Goal: Information Seeking & Learning: Check status

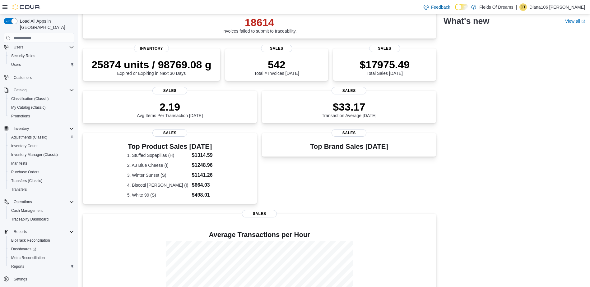
scroll to position [118, 0]
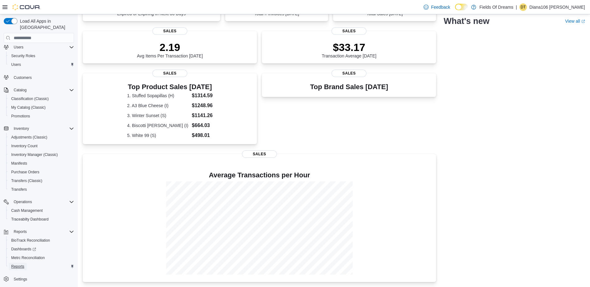
click at [16, 263] on span "Reports" at bounding box center [17, 266] width 13 height 7
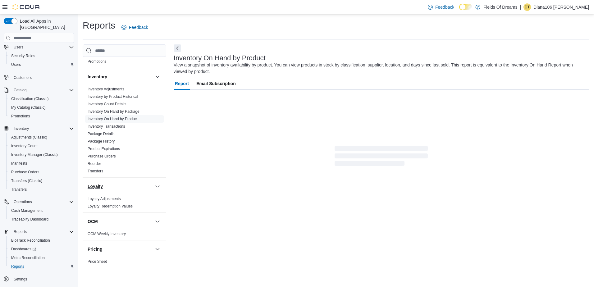
scroll to position [93, 0]
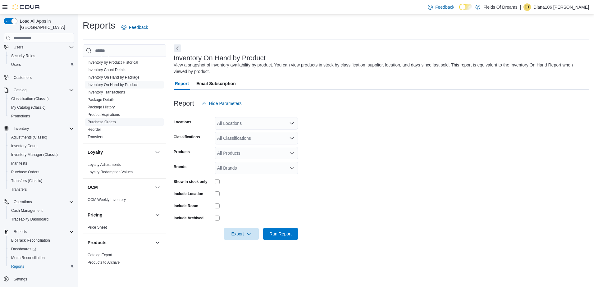
click at [116, 119] on span "Purchase Orders" at bounding box center [124, 121] width 79 height 7
click at [121, 77] on link "Inventory On Hand by Package" at bounding box center [114, 77] width 52 height 4
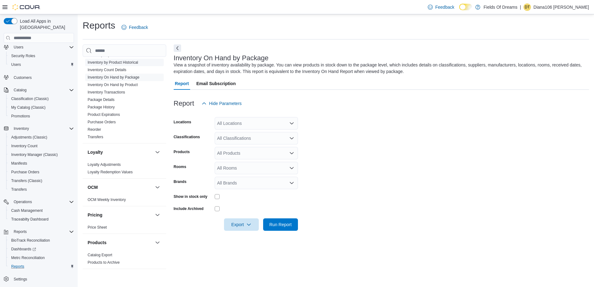
click at [121, 65] on link "Inventory by Product Historical" at bounding box center [113, 62] width 51 height 4
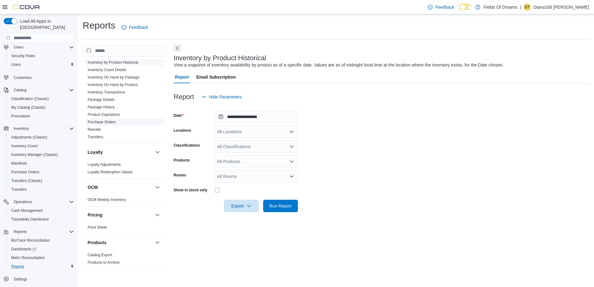
click at [121, 120] on span "Purchase Orders" at bounding box center [124, 121] width 79 height 7
click at [114, 109] on link "Package History" at bounding box center [101, 107] width 27 height 4
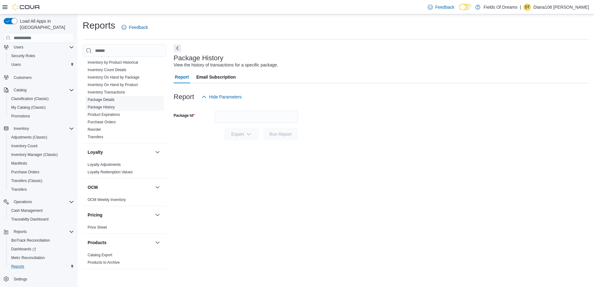
click at [113, 100] on link "Package Details" at bounding box center [101, 100] width 27 height 4
click at [117, 90] on link "Inventory Transactions" at bounding box center [107, 92] width 38 height 4
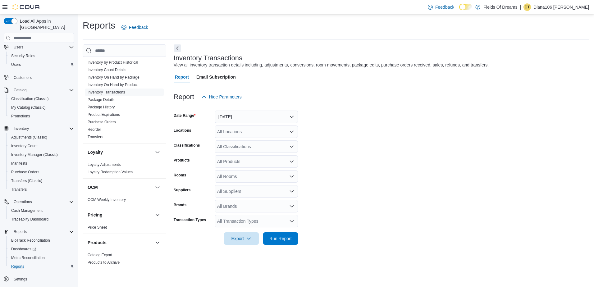
click at [236, 221] on div "All Transaction Types" at bounding box center [256, 221] width 83 height 12
click at [237, 187] on span "Transfer In" at bounding box center [257, 184] width 76 height 6
click at [362, 174] on form "Date Range Yesterday Locations All Locations Classifications All Classification…" at bounding box center [382, 174] width 416 height 142
click at [245, 191] on div "All Suppliers" at bounding box center [256, 191] width 83 height 12
type input "******"
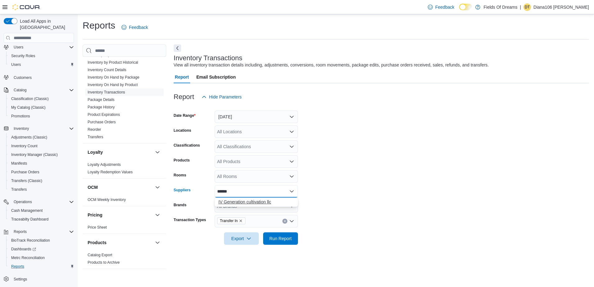
click at [257, 201] on span "IV Generation cultivation llc" at bounding box center [257, 202] width 76 height 6
click at [372, 191] on form "Date Range Yesterday Locations All Locations Classifications All Classification…" at bounding box center [382, 174] width 416 height 142
click at [251, 119] on button "Yesterday" at bounding box center [256, 117] width 83 height 12
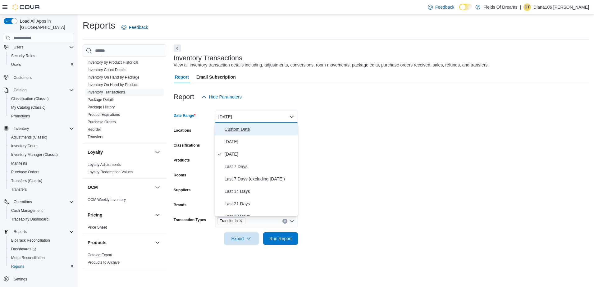
click at [235, 133] on span "Custom Date" at bounding box center [260, 129] width 71 height 7
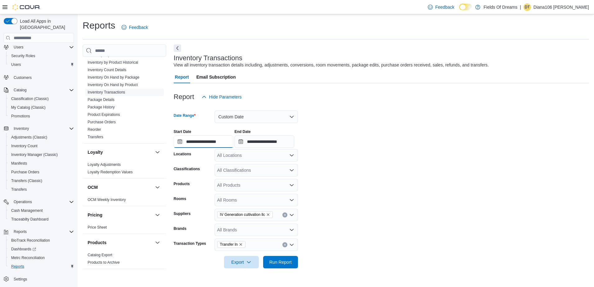
click at [180, 142] on input "**********" at bounding box center [204, 142] width 60 height 12
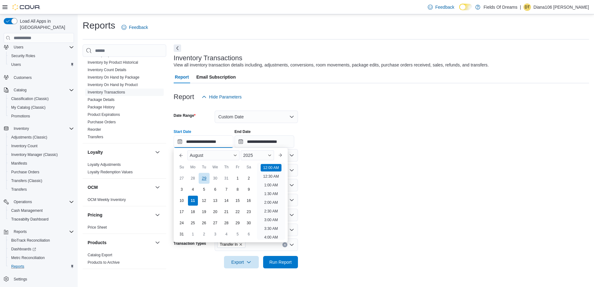
scroll to position [19, 0]
click at [236, 180] on div "1" at bounding box center [237, 178] width 11 height 11
type input "**********"
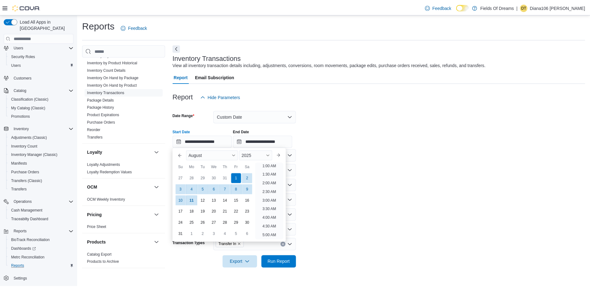
scroll to position [1, 0]
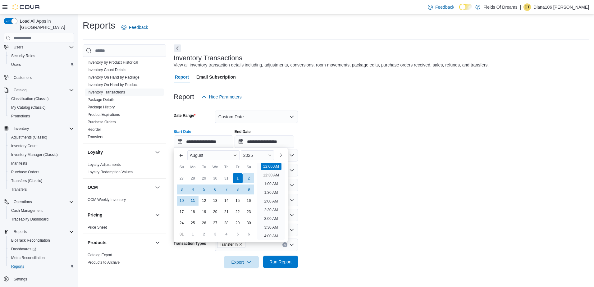
click at [275, 263] on span "Run Report" at bounding box center [281, 262] width 22 height 6
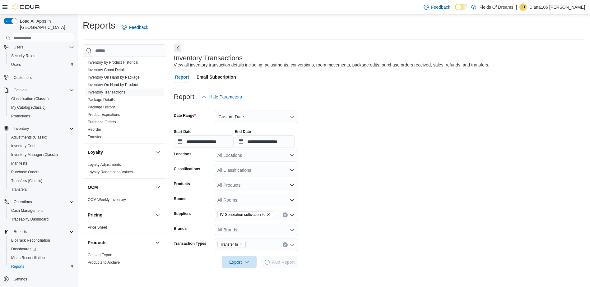
click at [395, 214] on form "**********" at bounding box center [379, 185] width 411 height 165
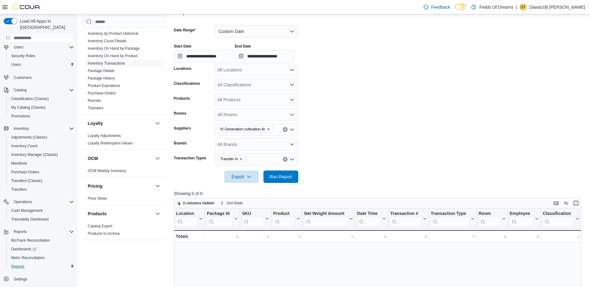
scroll to position [76, 0]
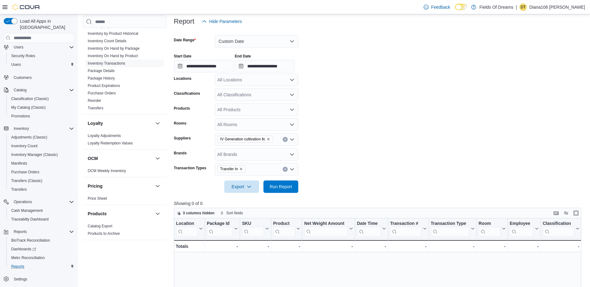
click at [240, 169] on icon "Remove Transfer In from selection in this group" at bounding box center [241, 169] width 4 height 4
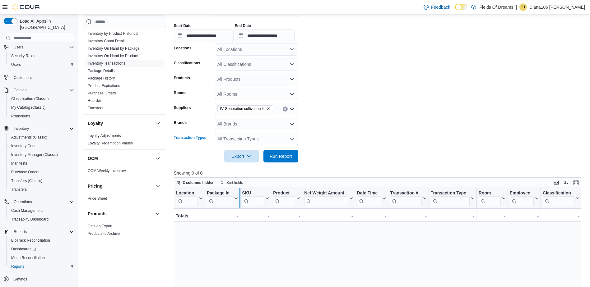
scroll to position [107, 0]
click at [244, 136] on div "All Transaction Types Combo box. Selected. Combo box input. All Transaction Typ…" at bounding box center [256, 138] width 83 height 12
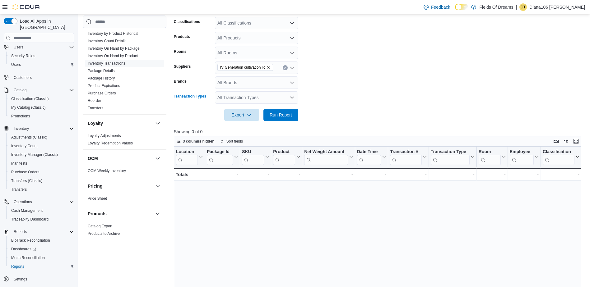
scroll to position [138, 0]
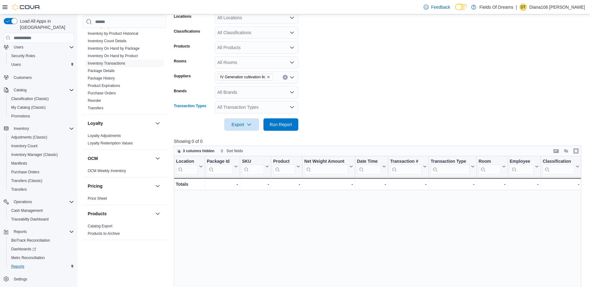
click at [262, 106] on div "All Transaction Types Combo box. Selected. Combo box input. All Transaction Typ…" at bounding box center [256, 107] width 83 height 12
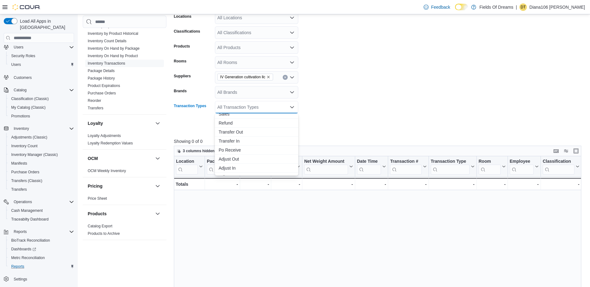
scroll to position [0, 0]
click at [230, 154] on span "Po Receive" at bounding box center [257, 154] width 76 height 6
click at [376, 100] on form "**********" at bounding box center [380, 47] width 412 height 165
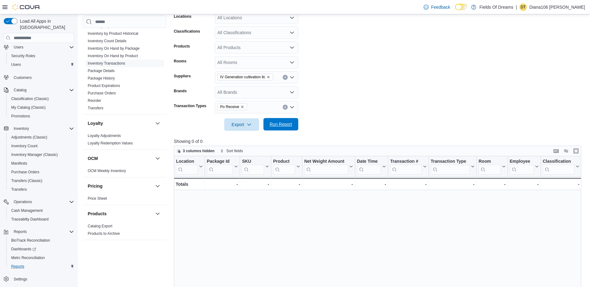
click at [274, 122] on span "Run Report" at bounding box center [281, 124] width 22 height 6
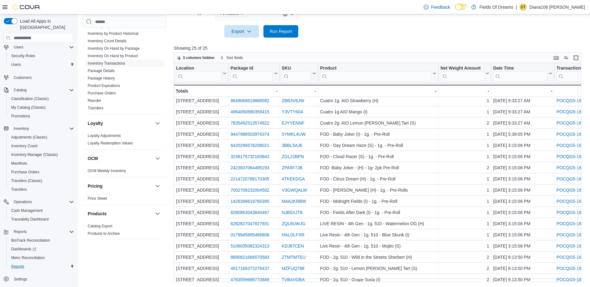
scroll to position [98, 0]
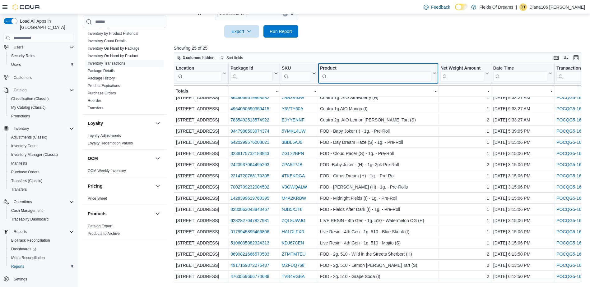
click at [348, 76] on input "search" at bounding box center [375, 76] width 111 height 10
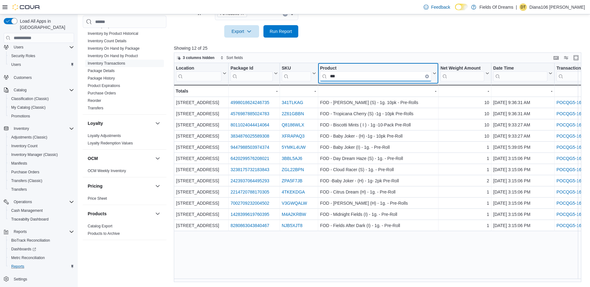
scroll to position [0, 0]
type input "***"
click at [379, 43] on div at bounding box center [380, 41] width 412 height 7
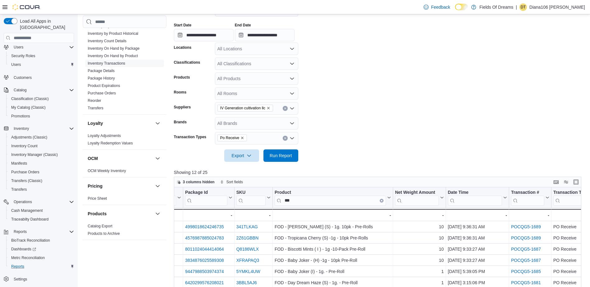
scroll to position [44, 0]
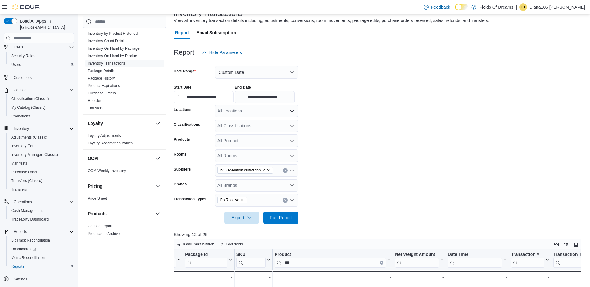
click at [178, 97] on input "**********" at bounding box center [204, 97] width 60 height 12
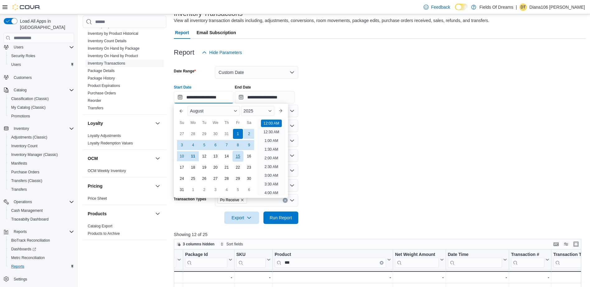
scroll to position [19, 0]
click at [193, 131] on div "28" at bounding box center [192, 134] width 11 height 11
type input "**********"
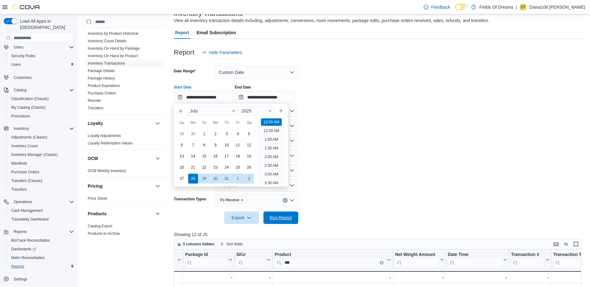
click at [277, 220] on span "Run Report" at bounding box center [281, 218] width 22 height 6
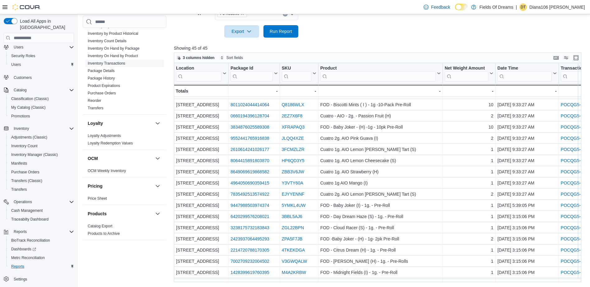
scroll to position [31, 0]
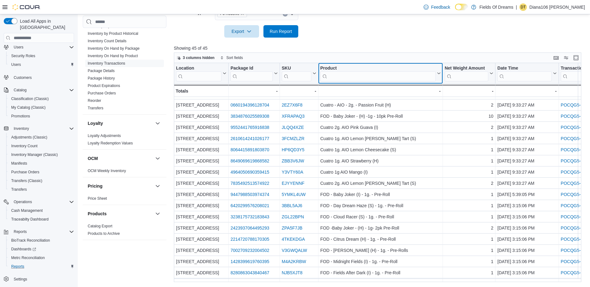
click at [364, 78] on input "search" at bounding box center [377, 76] width 115 height 10
type input "***"
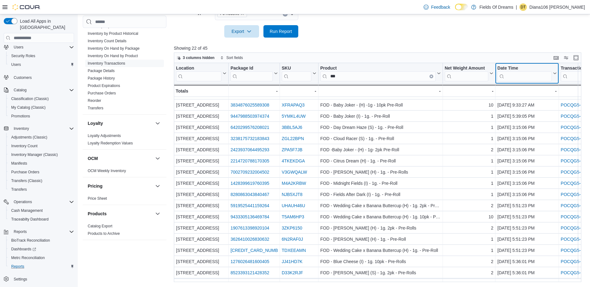
click at [514, 74] on input "search" at bounding box center [524, 76] width 54 height 10
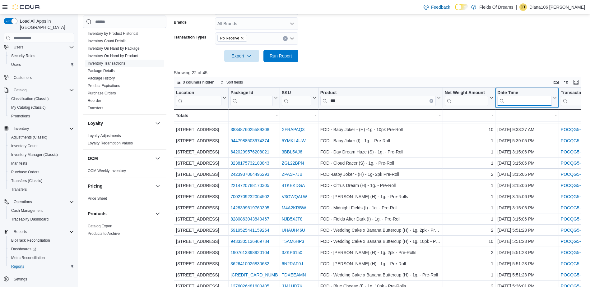
scroll to position [169, 0]
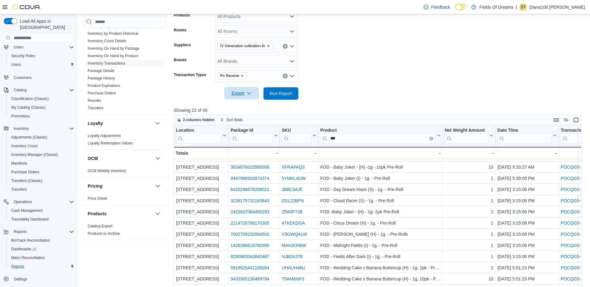
click at [235, 95] on span "Export" at bounding box center [241, 93] width 27 height 12
click at [256, 107] on span "Export to Excel" at bounding box center [242, 106] width 28 height 5
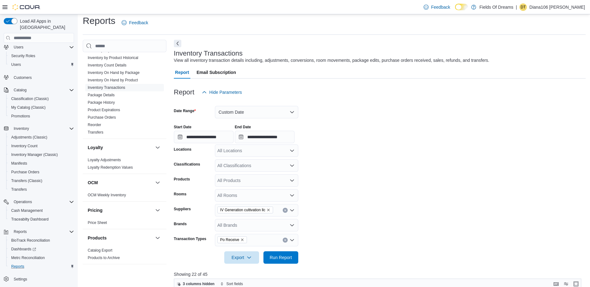
scroll to position [0, 0]
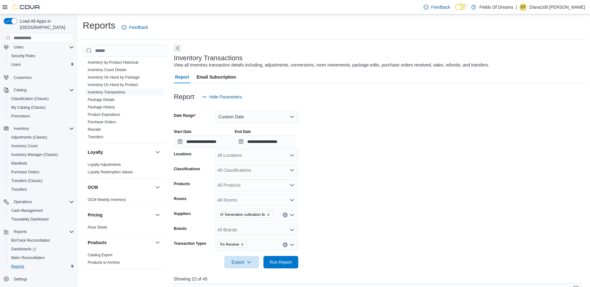
drag, startPoint x: 405, startPoint y: 108, endPoint x: 395, endPoint y: 95, distance: 16.2
click at [403, 105] on div at bounding box center [380, 106] width 412 height 7
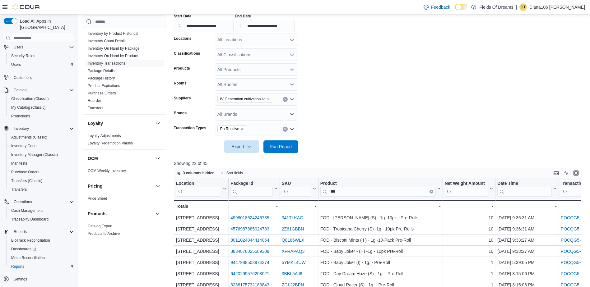
scroll to position [187, 0]
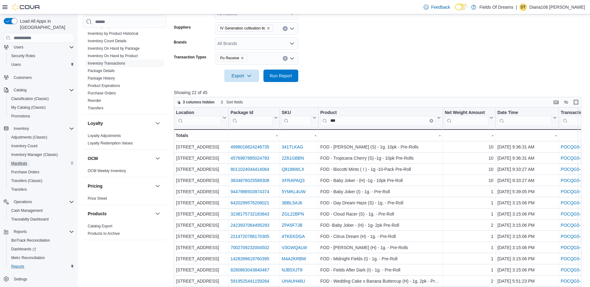
click at [18, 161] on span "Manifests" at bounding box center [19, 163] width 16 height 5
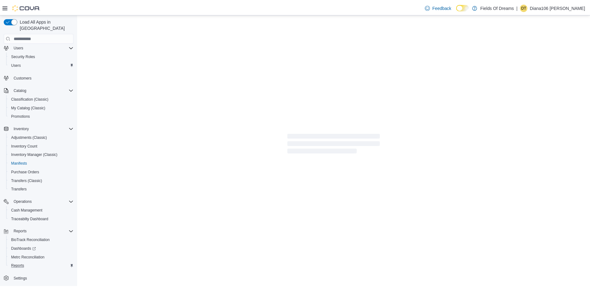
scroll to position [15, 0]
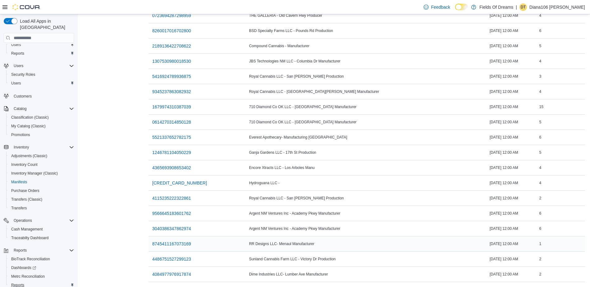
scroll to position [659, 0]
